Goal: Task Accomplishment & Management: Use online tool/utility

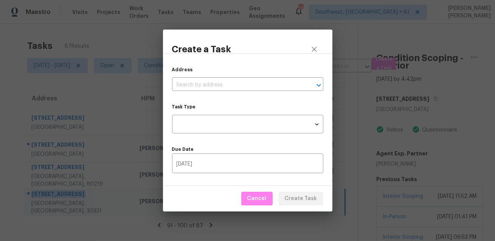
scroll to position [23, 0]
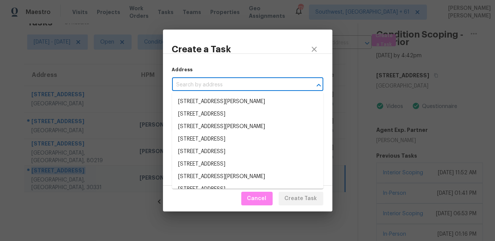
click at [289, 82] on input "text" at bounding box center [237, 85] width 130 height 12
paste input "[STREET_ADDRESS]"
type input "[STREET_ADDRESS]"
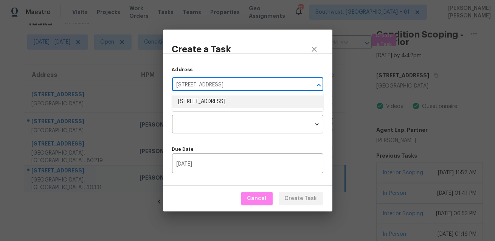
click at [229, 102] on li "[STREET_ADDRESS]" at bounding box center [247, 101] width 151 height 12
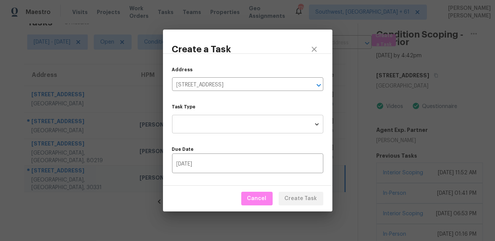
click at [220, 123] on body "Maestro Visits Projects Work Orders Tasks Teams Properties Geo Assignments [GEO…" at bounding box center [247, 120] width 495 height 241
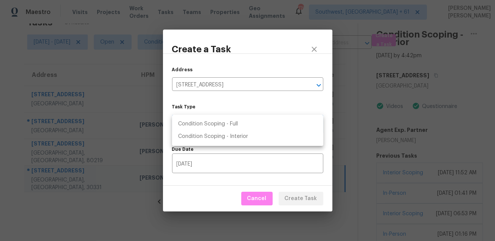
click at [226, 123] on li "Condition Scoping - Full" at bounding box center [247, 124] width 151 height 12
type input "virtual_full_assessment"
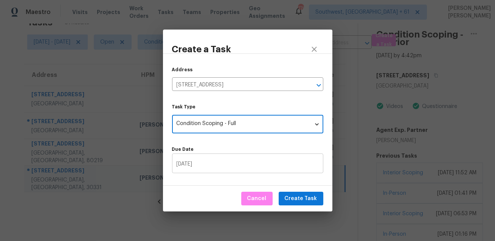
click at [216, 157] on input "[DATE]" at bounding box center [247, 164] width 151 height 18
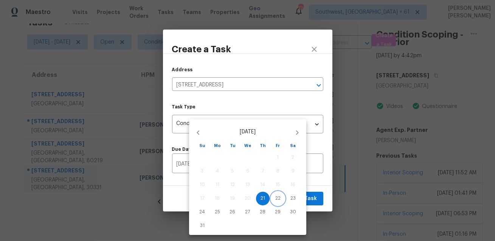
click at [277, 204] on button "22" at bounding box center [278, 198] width 14 height 14
type input "[DATE]"
click at [308, 197] on div at bounding box center [247, 120] width 495 height 241
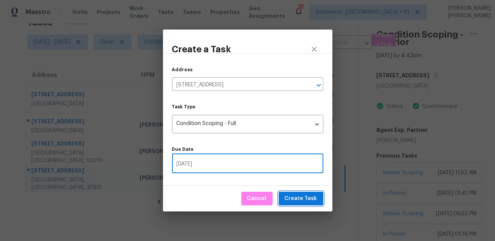
click at [308, 197] on span "Create Task" at bounding box center [301, 198] width 33 height 9
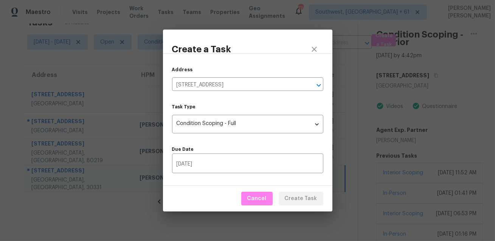
click at [308, 197] on div "Cancel Create Task" at bounding box center [247, 198] width 169 height 26
